Goal: Task Accomplishment & Management: Use online tool/utility

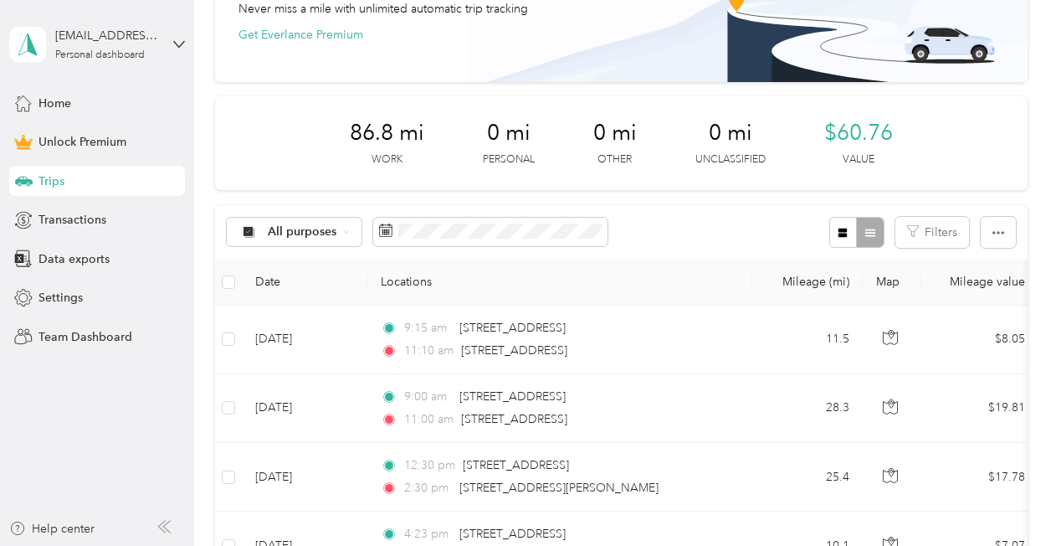
scroll to position [74, 0]
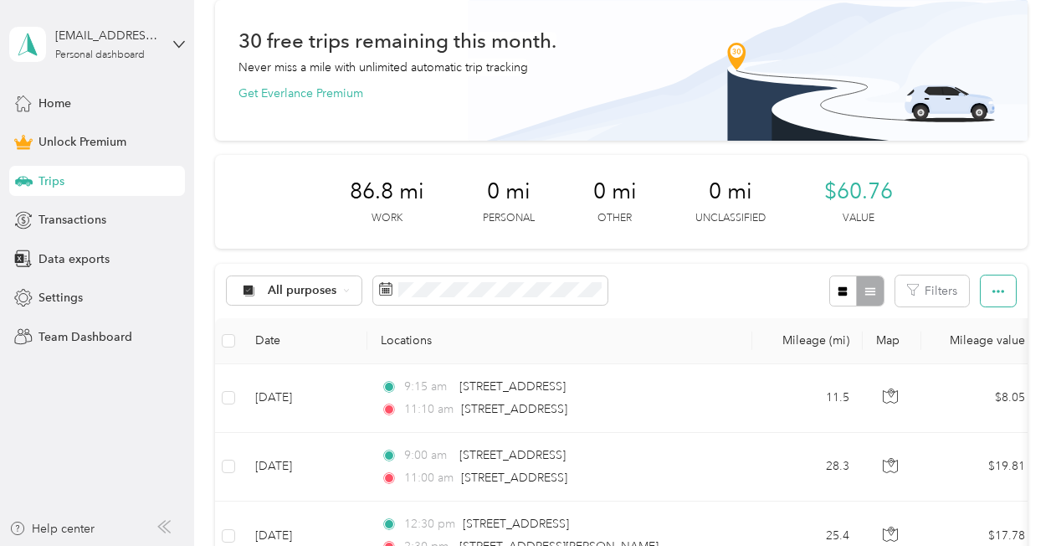
click at [993, 293] on icon "button" at bounding box center [999, 291] width 12 height 12
click at [971, 341] on li "Export" at bounding box center [975, 350] width 69 height 29
click at [973, 351] on span "Export" at bounding box center [969, 350] width 35 height 14
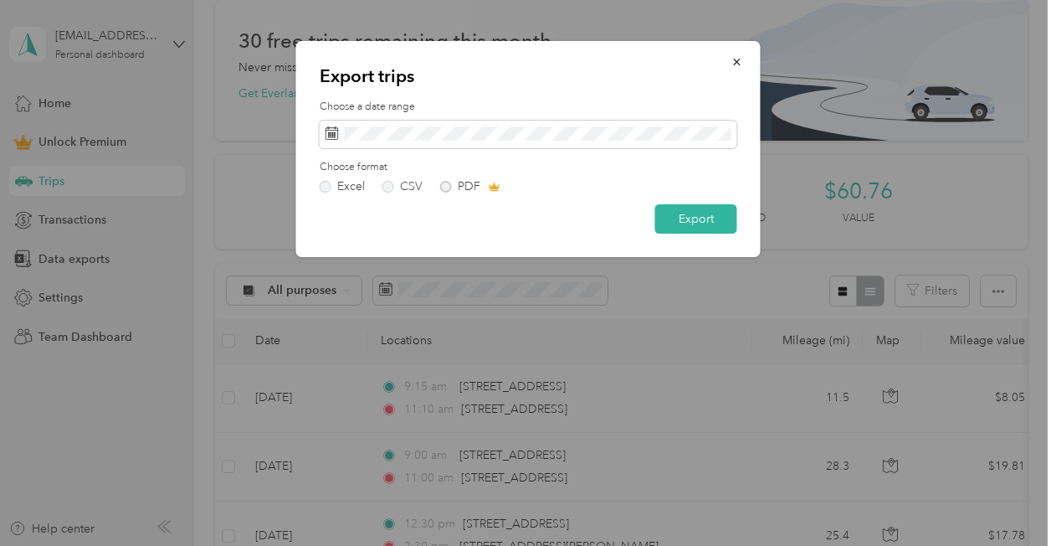
click at [449, 181] on div "Excel CSV PDF" at bounding box center [529, 187] width 418 height 12
click at [693, 221] on button "Export" at bounding box center [696, 218] width 82 height 29
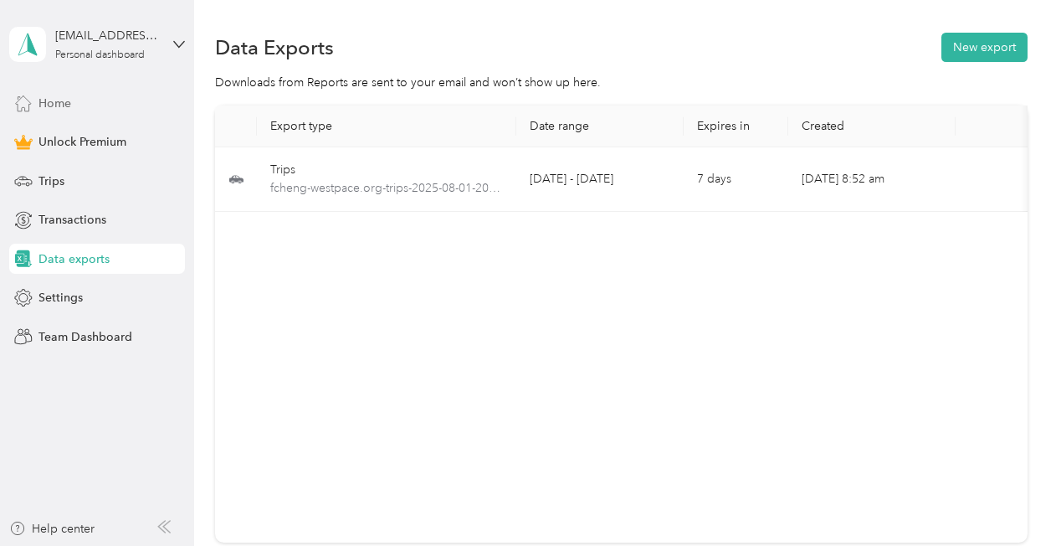
click at [54, 99] on span "Home" at bounding box center [54, 104] width 33 height 18
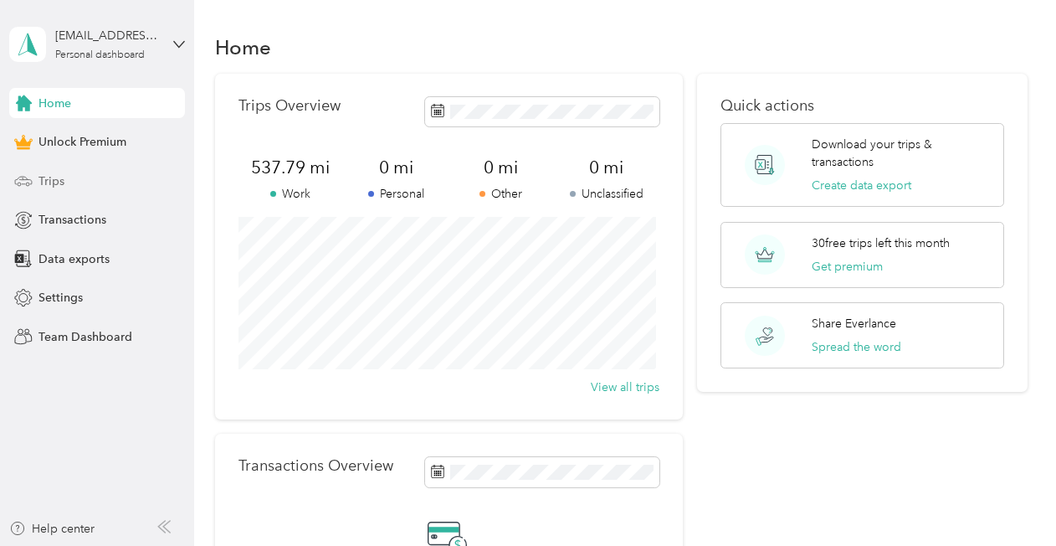
click at [81, 182] on div "Trips" at bounding box center [97, 181] width 176 height 30
